Goal: Obtain resource: Obtain resource

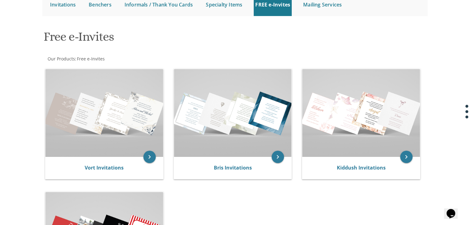
scroll to position [74, 0]
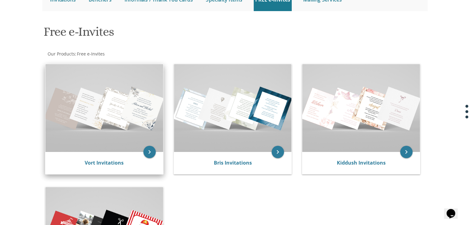
click at [114, 149] on img at bounding box center [104, 108] width 118 height 88
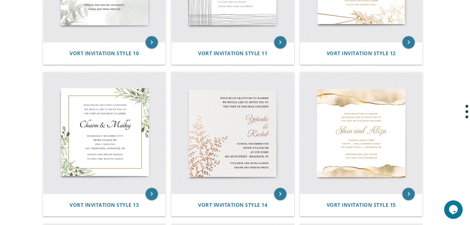
scroll to position [659, 0]
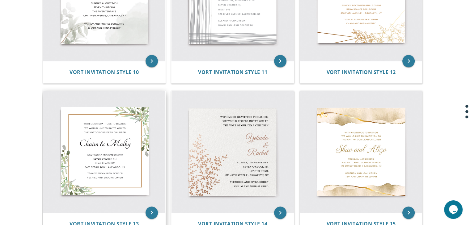
click at [126, 161] on img at bounding box center [104, 152] width 122 height 122
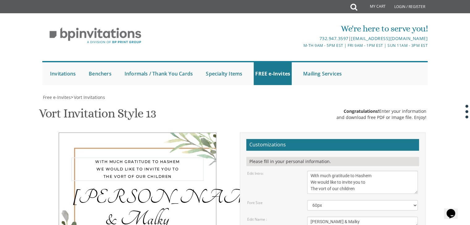
drag, startPoint x: 360, startPoint y: 189, endPoint x: 298, endPoint y: 169, distance: 65.5
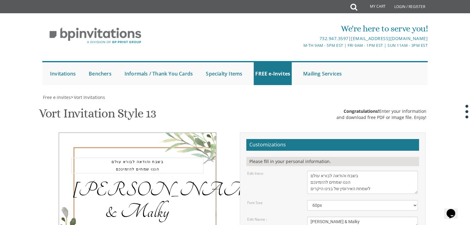
type textarea "בשבח והודאה לבורא עולם הננו שמחים להזמינכם לשמחת האירוסין של בנינו היקרים"
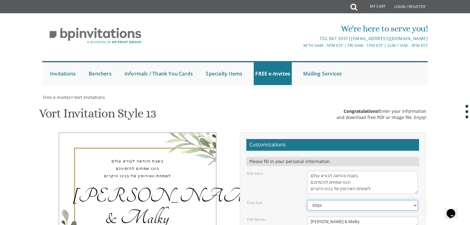
click at [337, 207] on select "40px 50px 60px 70px 80px" at bounding box center [362, 205] width 111 height 11
click at [307, 200] on select "40px 50px 60px 70px 80px" at bounding box center [362, 205] width 111 height 11
click at [347, 217] on textarea "Chaim & Malky" at bounding box center [362, 222] width 111 height 10
drag, startPoint x: 343, startPoint y: 158, endPoint x: 305, endPoint y: 162, distance: 38.2
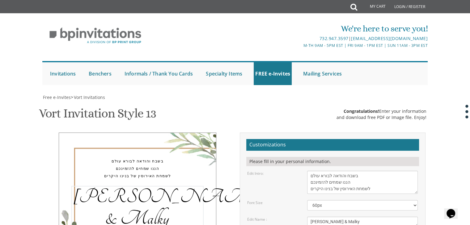
type textarea "יהושע&אסתר"
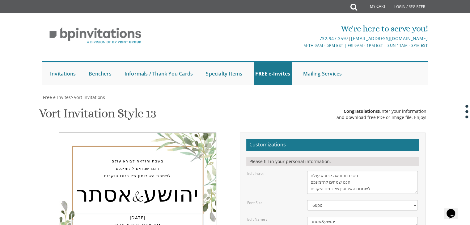
drag, startPoint x: 366, startPoint y: 209, endPoint x: 311, endPoint y: 209, distance: 54.7
drag, startPoint x: 361, startPoint y: 217, endPoint x: 306, endPoint y: 215, distance: 54.4
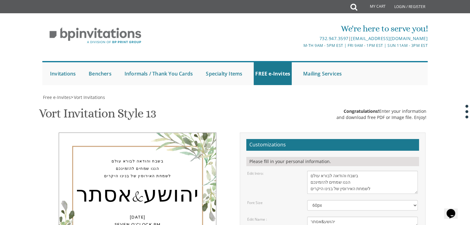
drag, startPoint x: 341, startPoint y: 208, endPoint x: 303, endPoint y: 210, distance: 38.3
drag, startPoint x: 344, startPoint y: 214, endPoint x: 307, endPoint y: 218, distance: 37.2
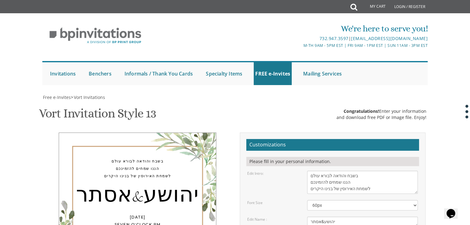
paste textarea "צבי יהודה ורעיתו"
drag, startPoint x: 340, startPoint y: 215, endPoint x: 297, endPoint y: 217, distance: 43.3
type textarea "צבי יהודה ורעיתו אליהו דוד ורעיתו"
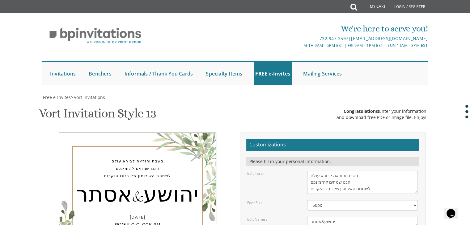
type input "e0583250936@gmail.com"
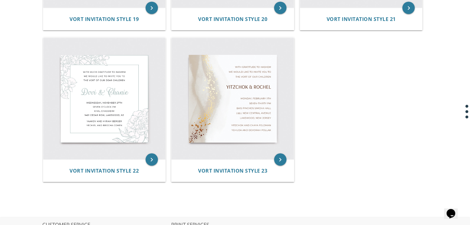
scroll to position [1158, 0]
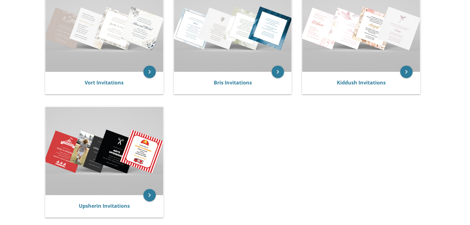
scroll to position [156, 0]
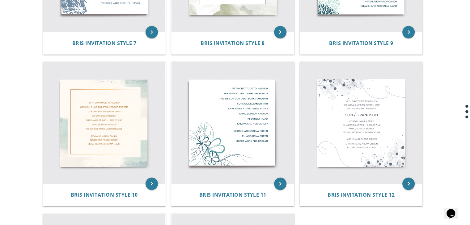
scroll to position [539, 0]
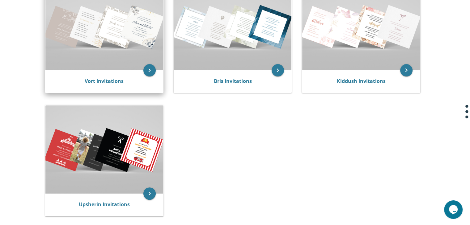
click at [121, 23] on img at bounding box center [104, 26] width 118 height 88
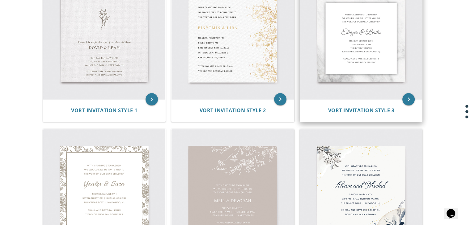
scroll to position [167, 0]
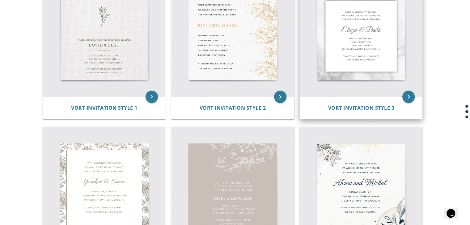
click at [376, 45] on img at bounding box center [361, 36] width 122 height 122
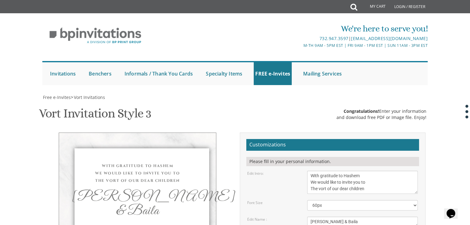
scroll to position [85, 0]
click at [315, 217] on textarea "[PERSON_NAME] & Baila" at bounding box center [362, 222] width 111 height 10
click at [334, 217] on textarea "[PERSON_NAME] & Baila" at bounding box center [362, 222] width 111 height 10
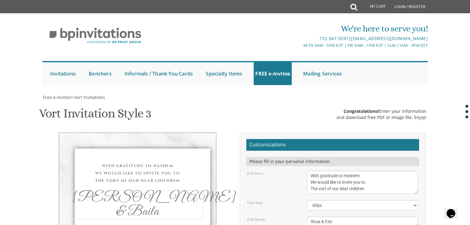
type textarea "Shua & Esti"
